Goal: Task Accomplishment & Management: Complete application form

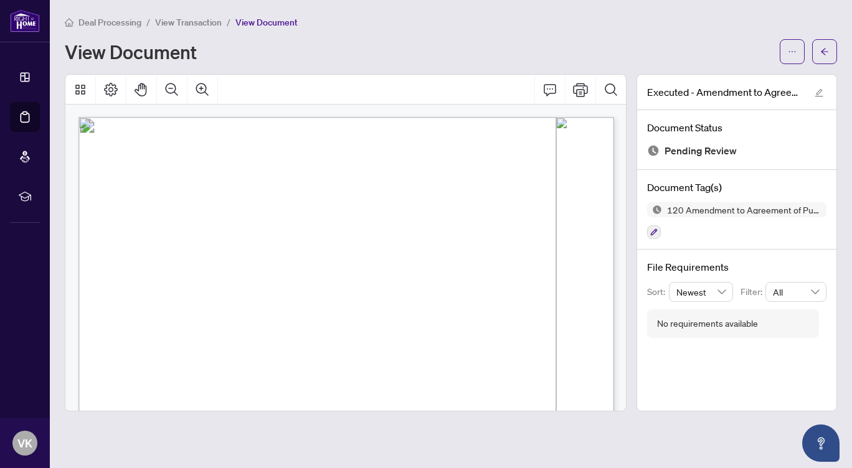
click at [193, 24] on span "View Transaction" at bounding box center [188, 22] width 67 height 11
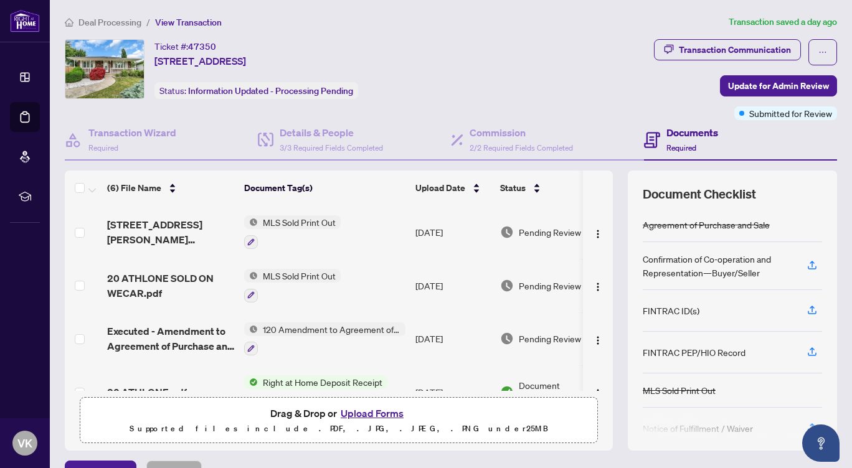
scroll to position [131, 0]
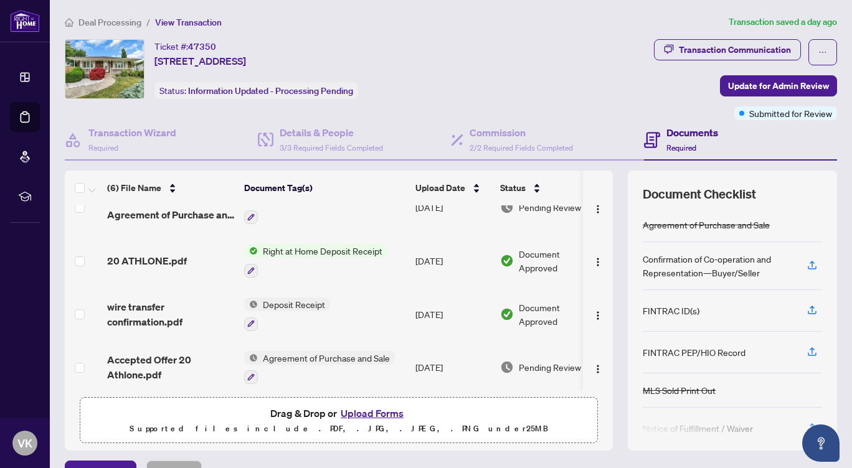
click at [373, 410] on button "Upload Forms" at bounding box center [372, 413] width 70 height 16
click at [359, 415] on button "Upload Forms" at bounding box center [372, 413] width 70 height 16
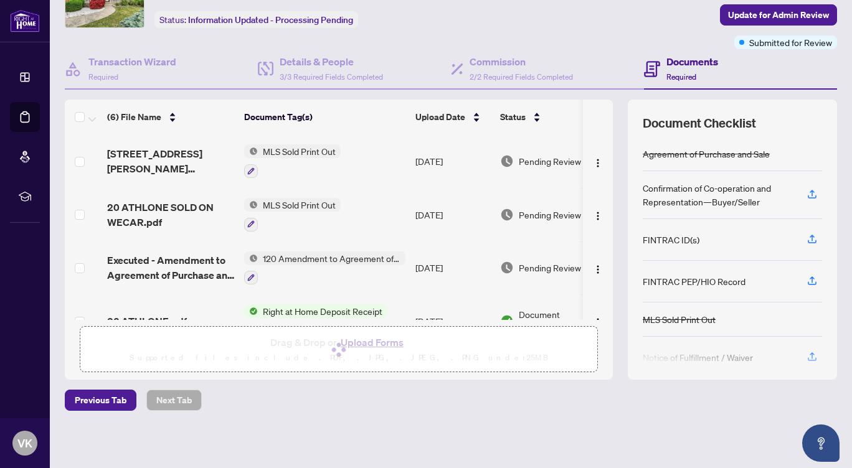
scroll to position [0, 0]
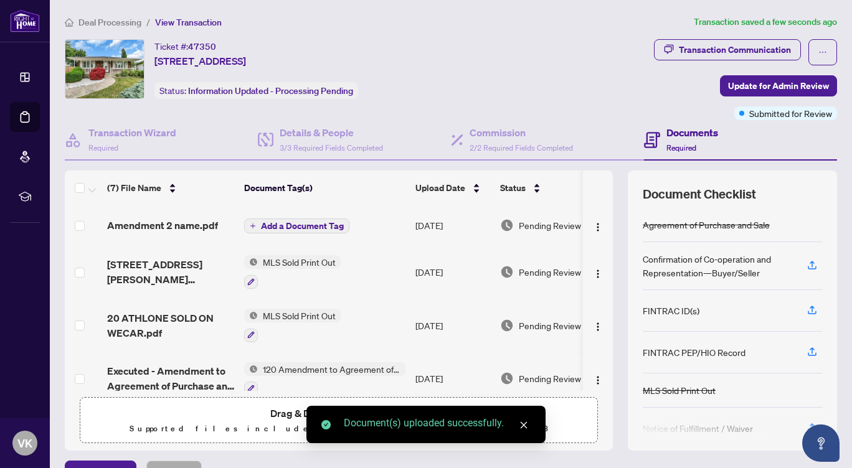
click at [313, 222] on span "Add a Document Tag" at bounding box center [302, 226] width 83 height 9
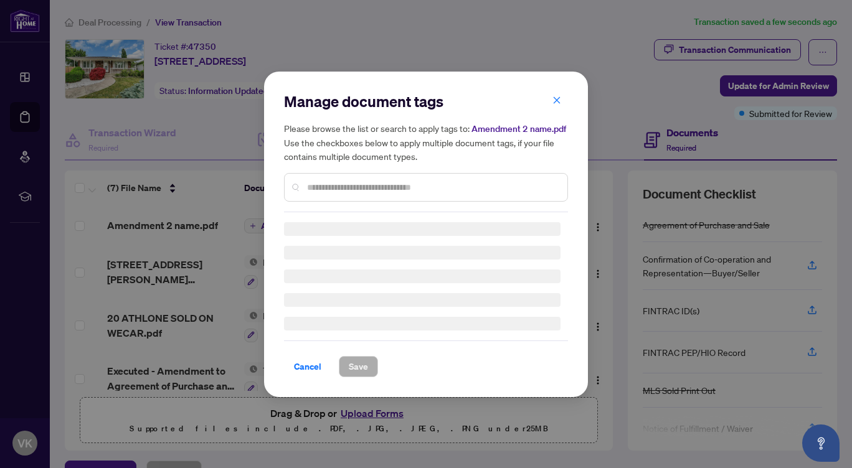
click at [331, 192] on div "Manage document tags Please browse the list or search to apply tags to: Amendme…" at bounding box center [426, 235] width 284 height 286
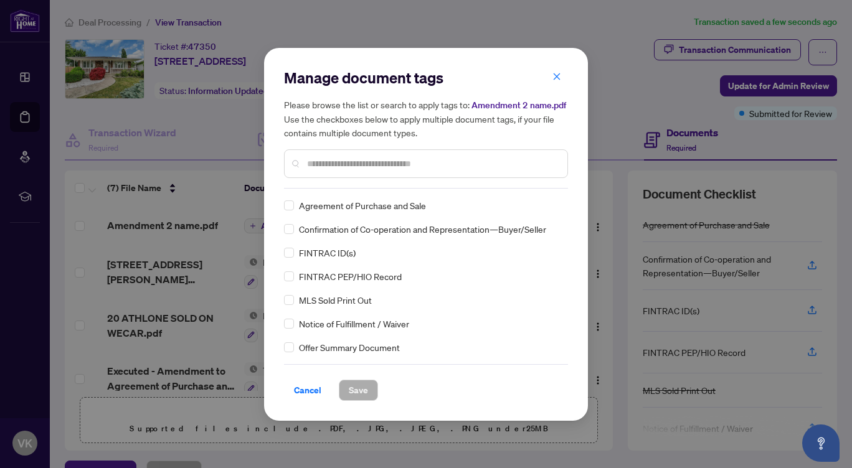
click at [335, 164] on input "text" at bounding box center [432, 164] width 250 height 14
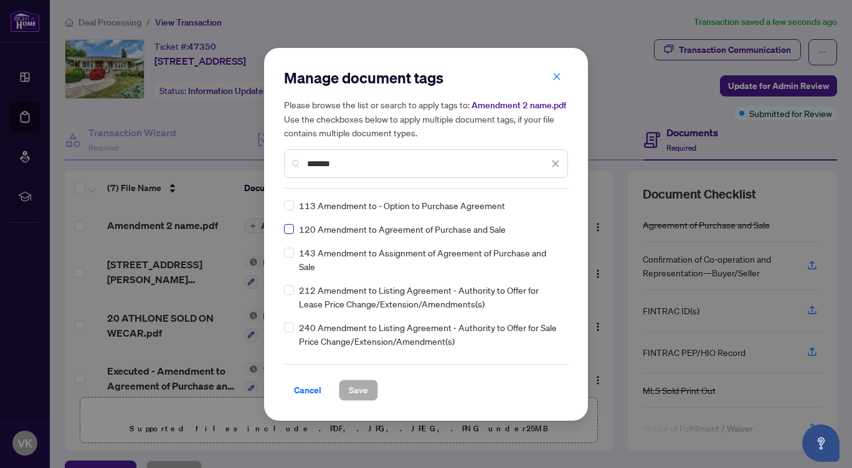
type input "*******"
drag, startPoint x: 356, startPoint y: 384, endPoint x: 516, endPoint y: 307, distance: 177.6
click at [356, 384] on span "Save" at bounding box center [358, 390] width 19 height 20
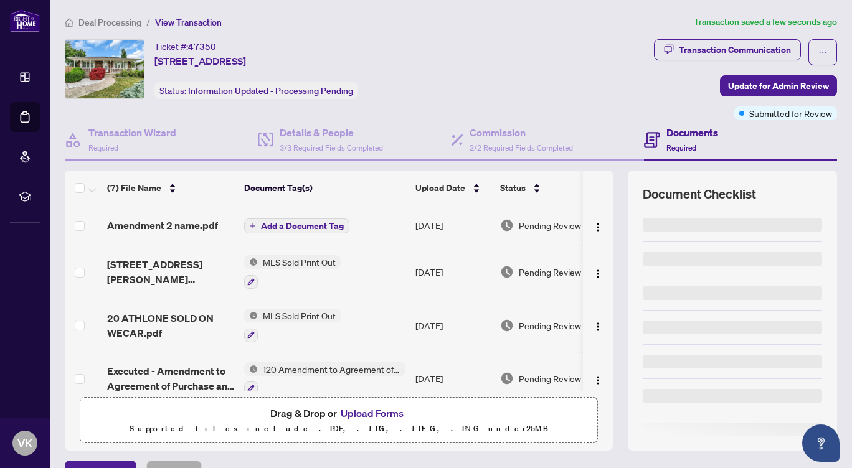
click at [784, 82] on div "Manage document tags Please browse the list or search to apply tags to: Amendme…" at bounding box center [426, 234] width 852 height 468
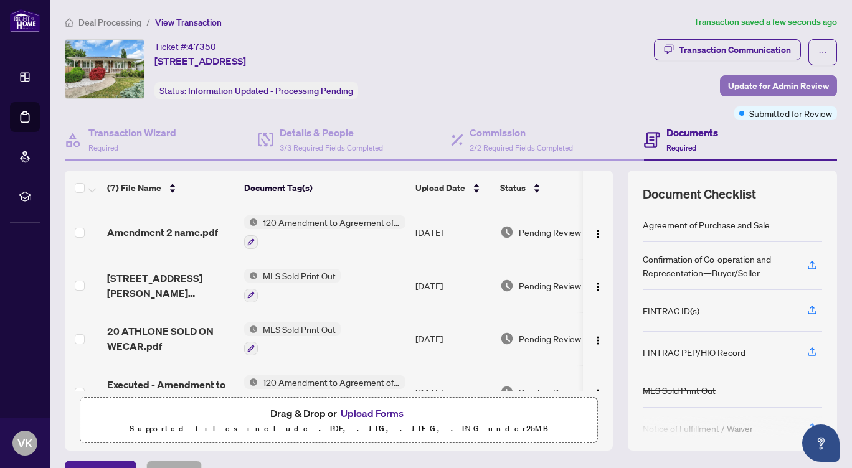
click at [783, 82] on span "Update for Admin Review" at bounding box center [778, 86] width 101 height 20
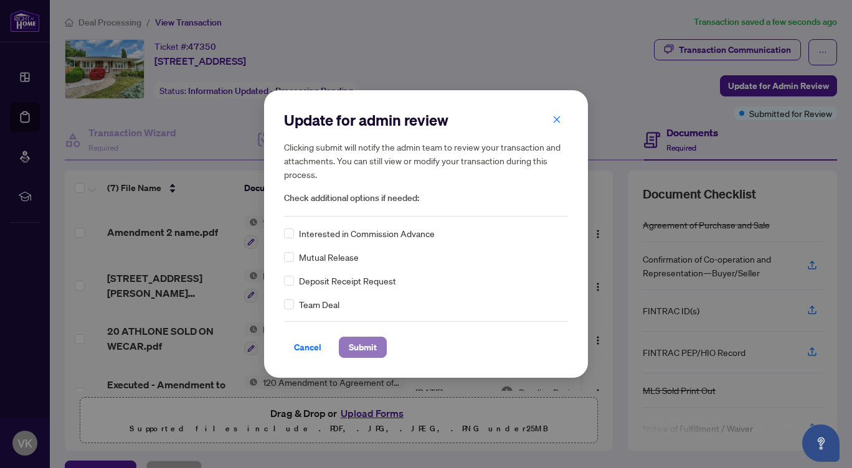
click at [362, 346] on span "Submit" at bounding box center [363, 347] width 28 height 20
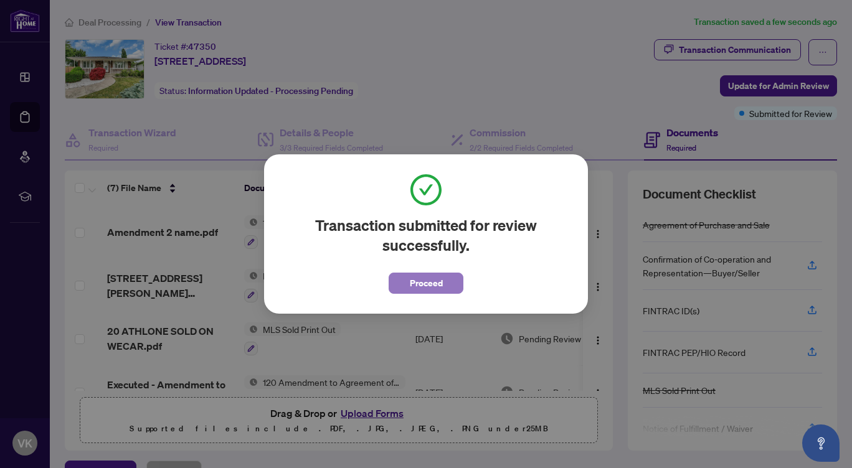
click at [441, 278] on span "Proceed" at bounding box center [426, 283] width 33 height 20
